Goal: Use online tool/utility: Utilize a website feature to perform a specific function

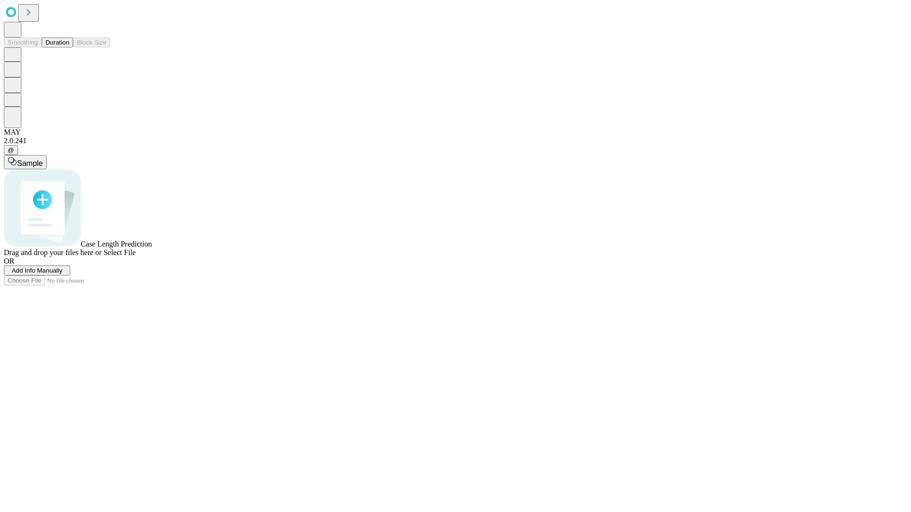
click at [136, 257] on span "Select File" at bounding box center [119, 253] width 32 height 8
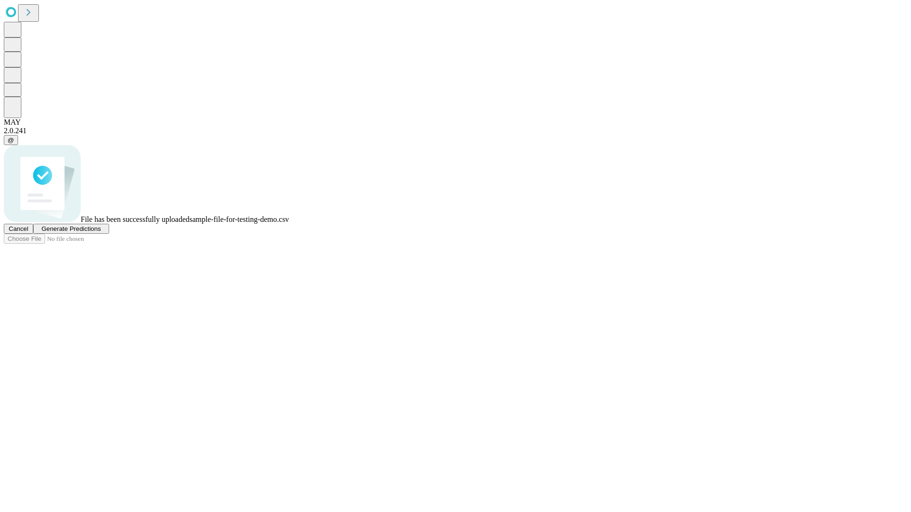
click at [101, 232] on span "Generate Predictions" at bounding box center [70, 228] width 59 height 7
